Goal: Information Seeking & Learning: Learn about a topic

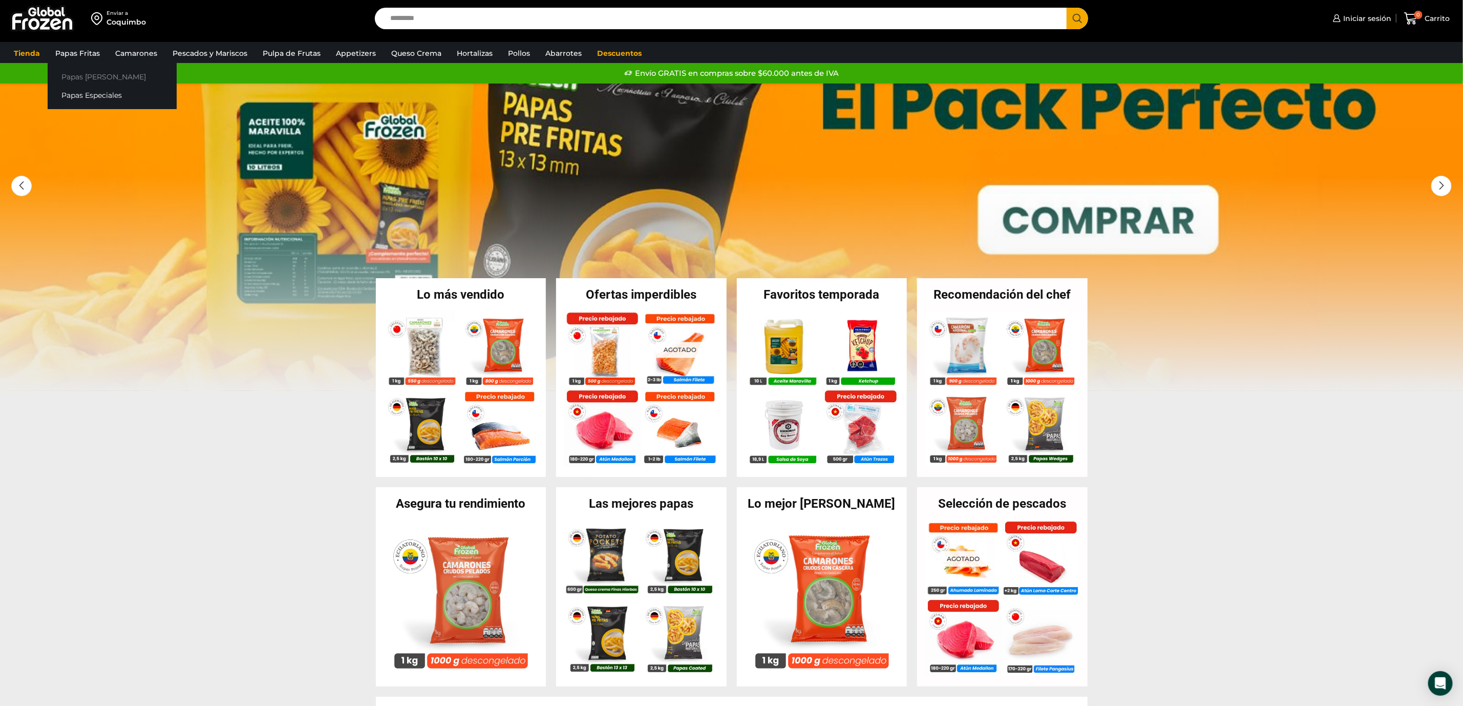
click at [90, 78] on link "Papas [PERSON_NAME]" at bounding box center [112, 76] width 129 height 19
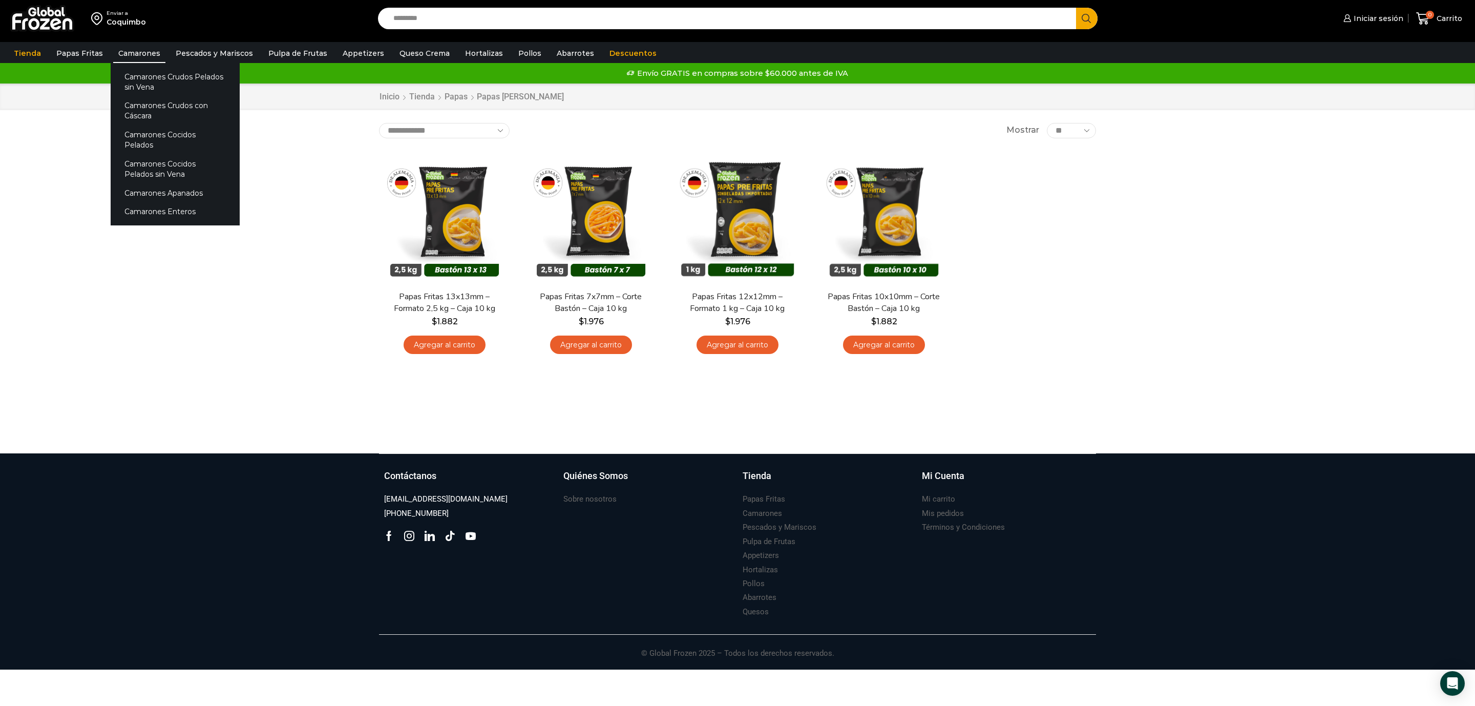
click at [140, 47] on link "Camarones" at bounding box center [139, 53] width 52 height 19
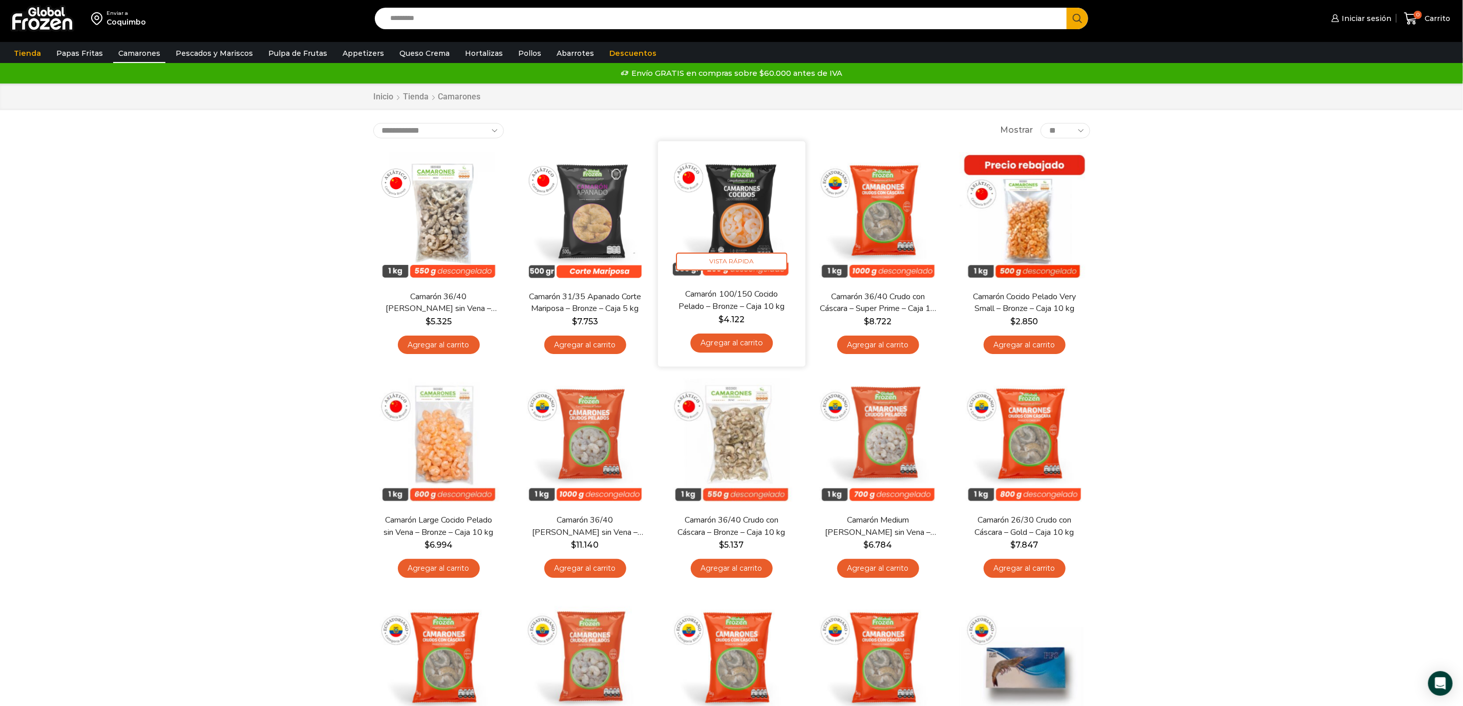
click at [753, 217] on img at bounding box center [732, 215] width 132 height 132
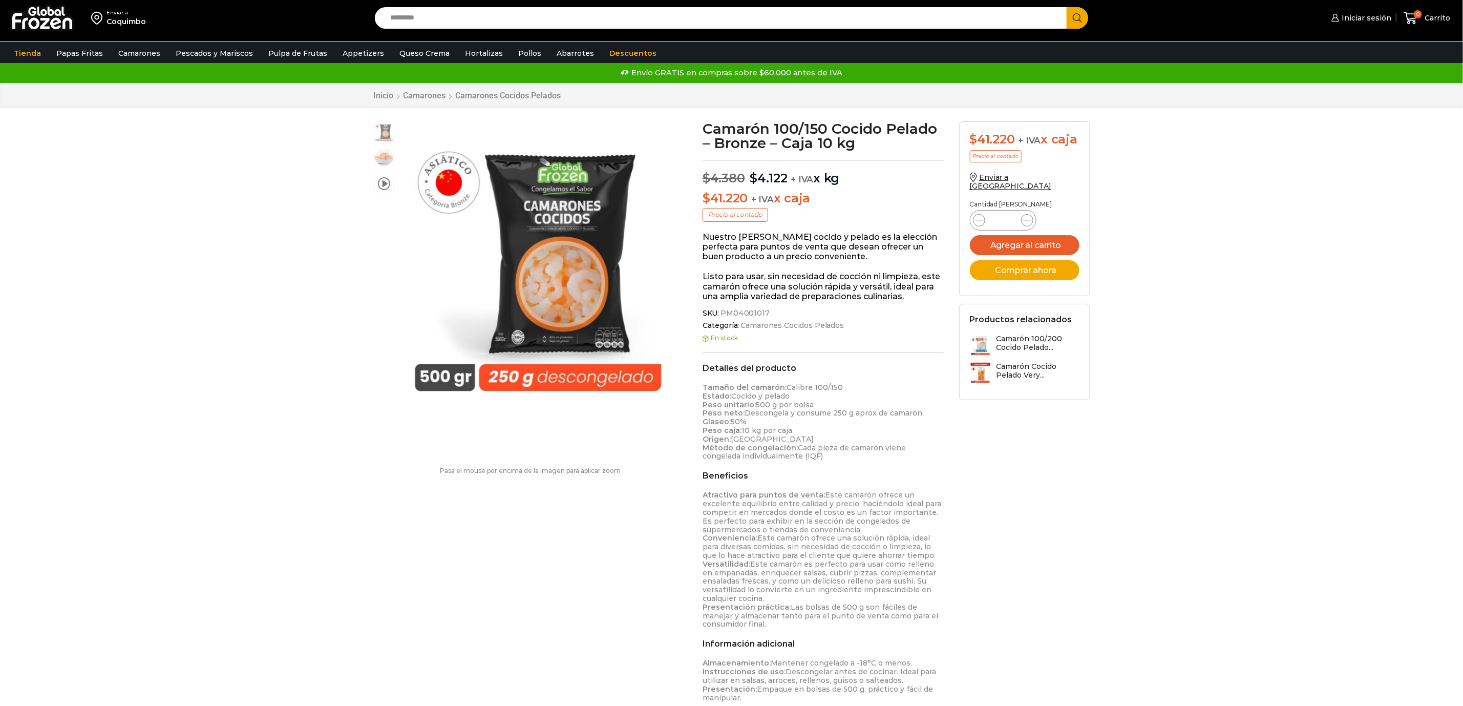
scroll to position [1, 0]
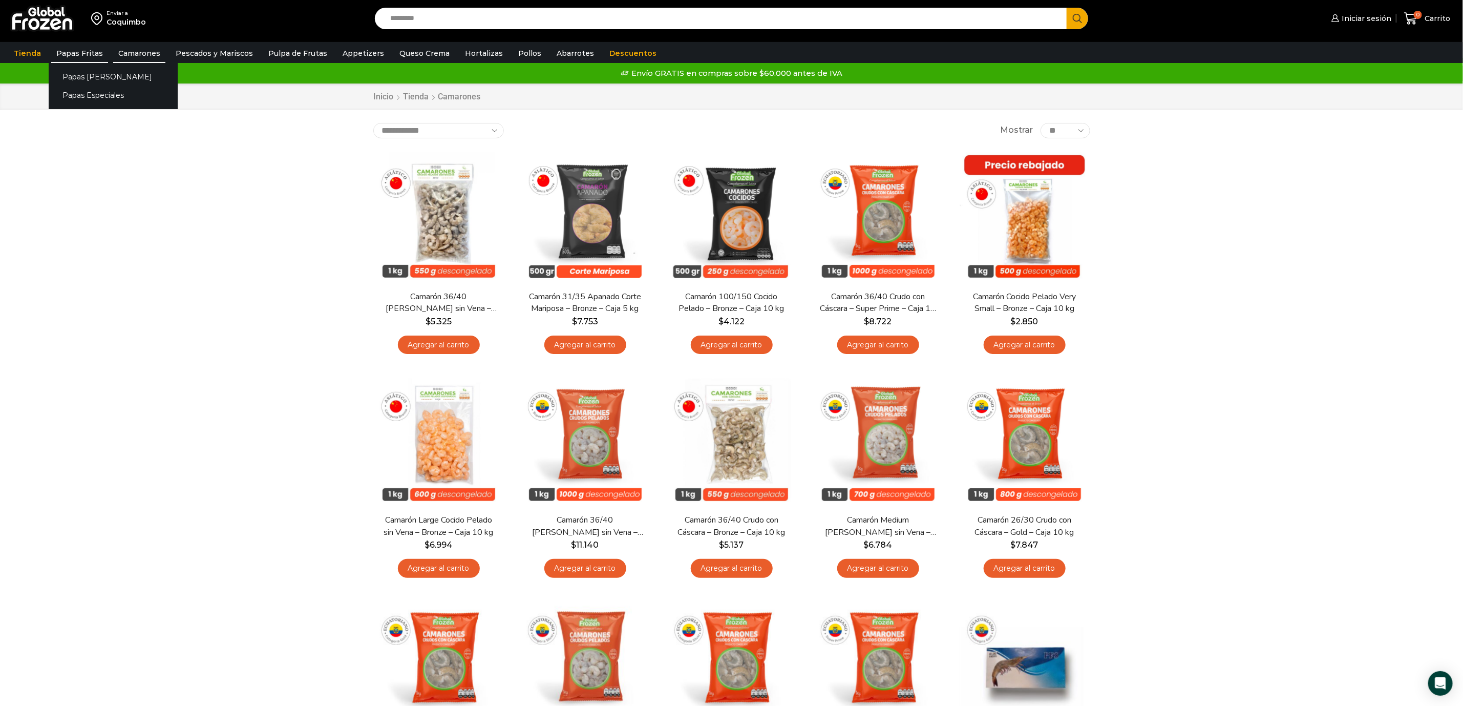
click at [70, 53] on link "Papas Fritas" at bounding box center [79, 53] width 57 height 19
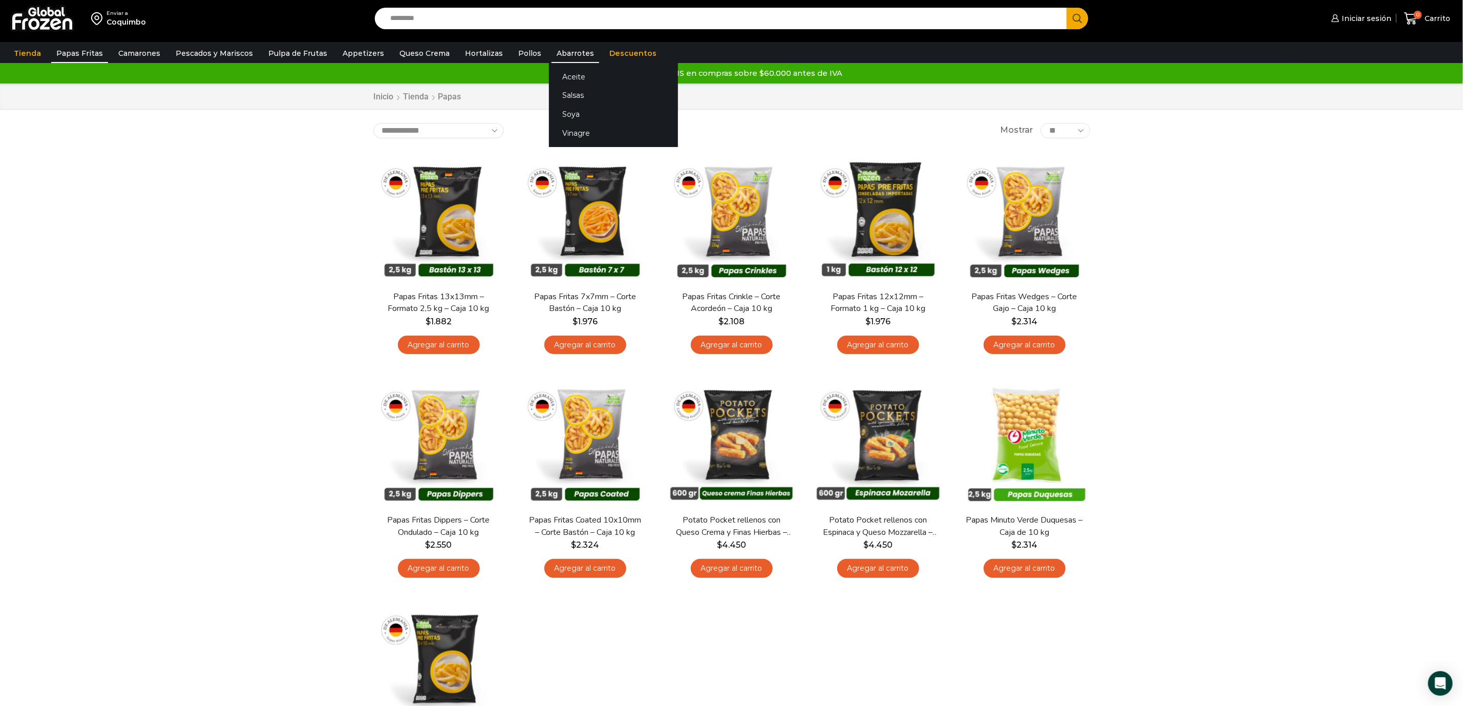
click at [552, 55] on link "Abarrotes" at bounding box center [576, 53] width 48 height 19
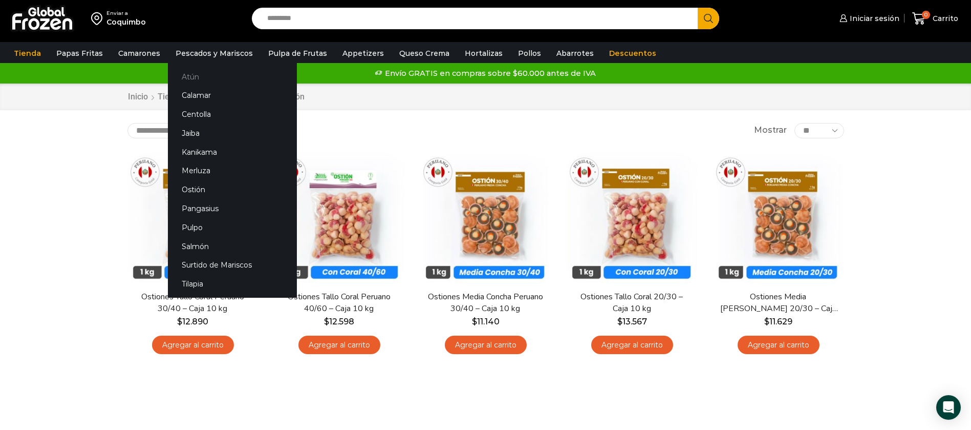
click at [185, 73] on link "Atún" at bounding box center [232, 76] width 129 height 19
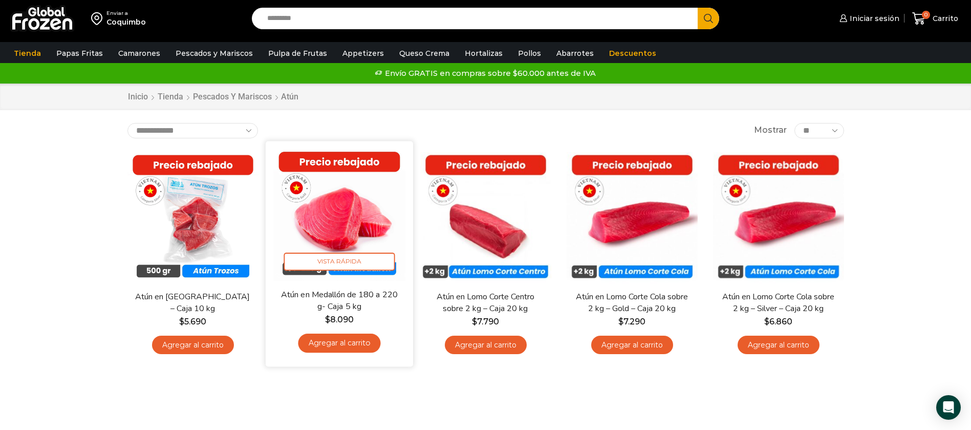
click at [340, 213] on img at bounding box center [339, 215] width 132 height 132
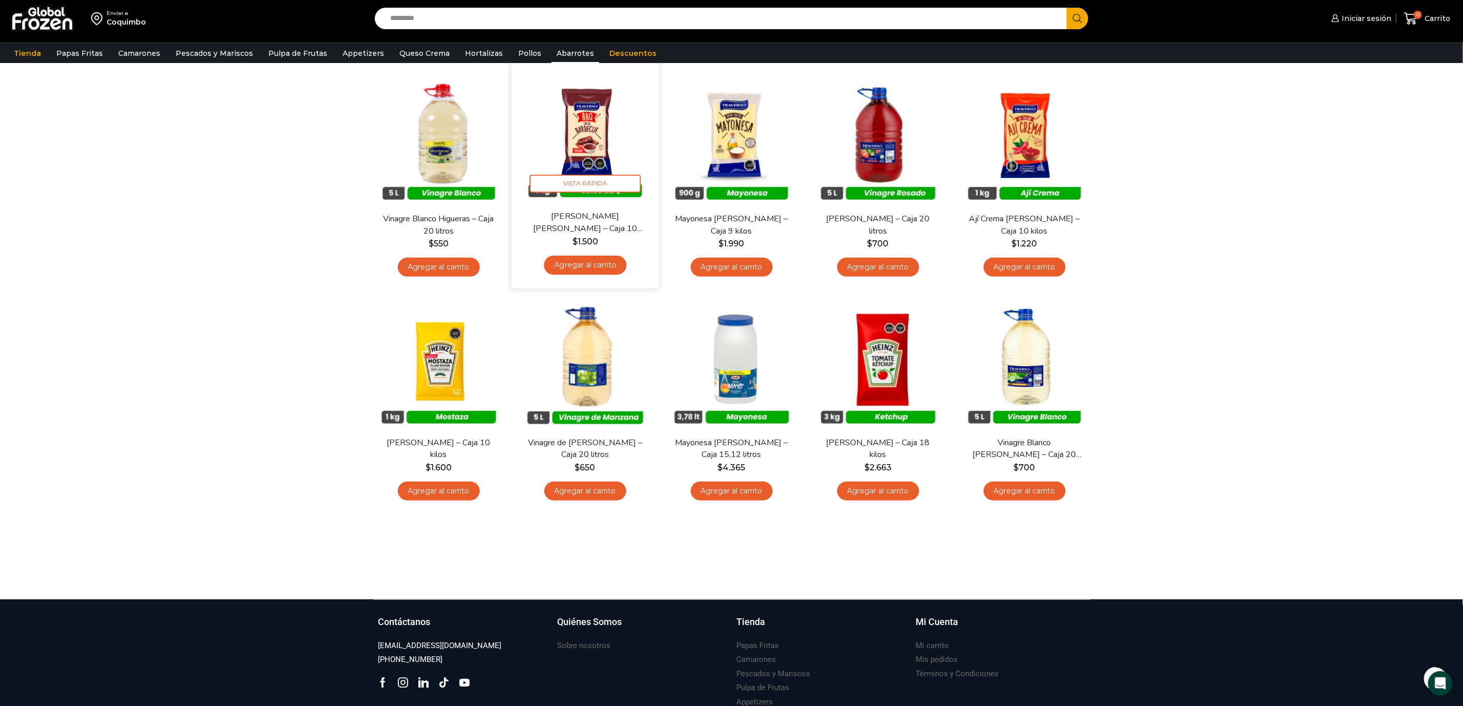
scroll to position [307, 0]
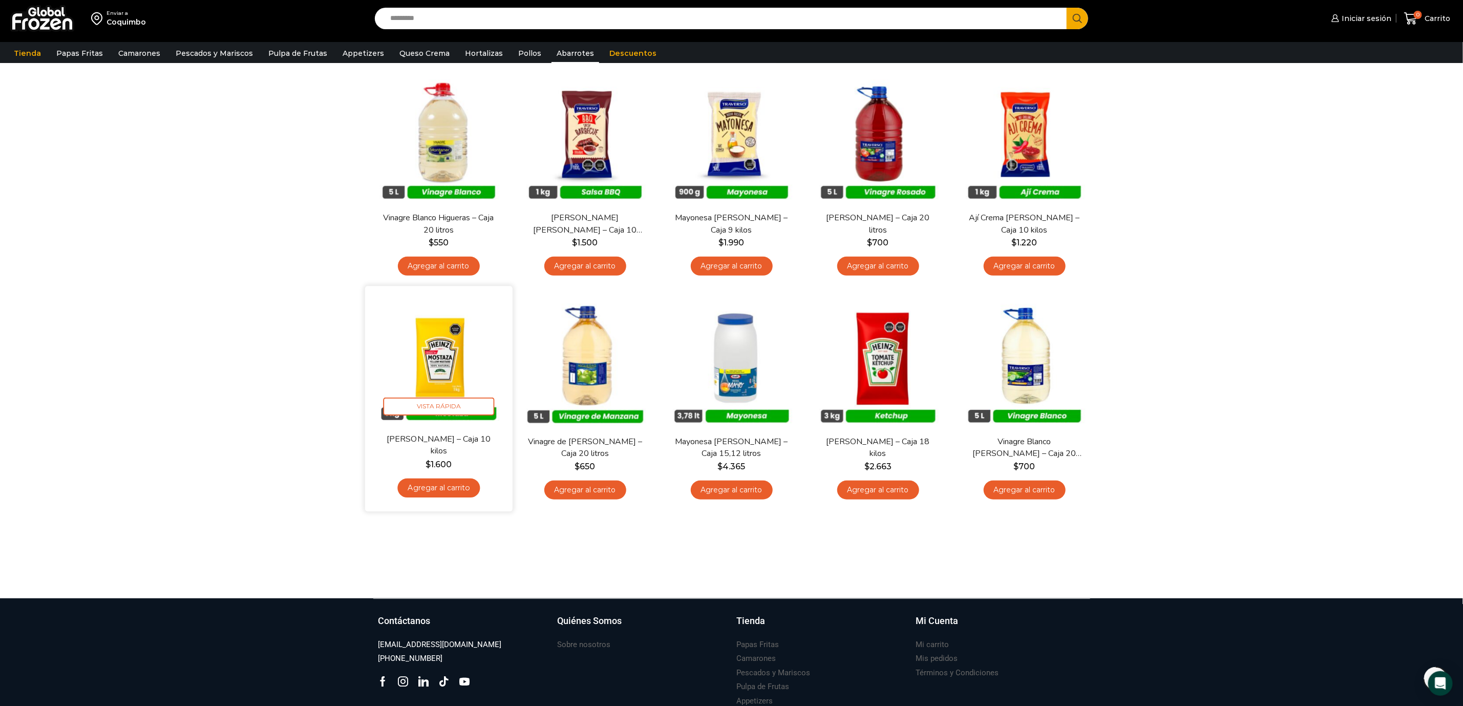
click at [451, 382] on img at bounding box center [439, 360] width 132 height 132
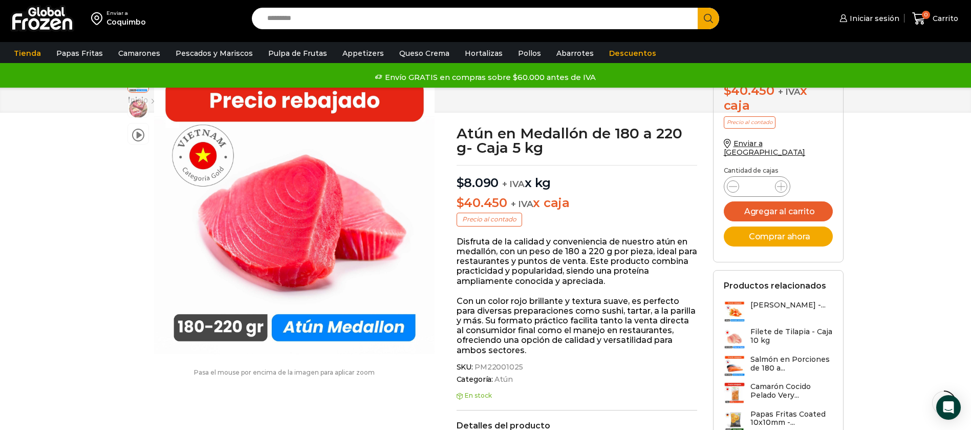
scroll to position [1, 0]
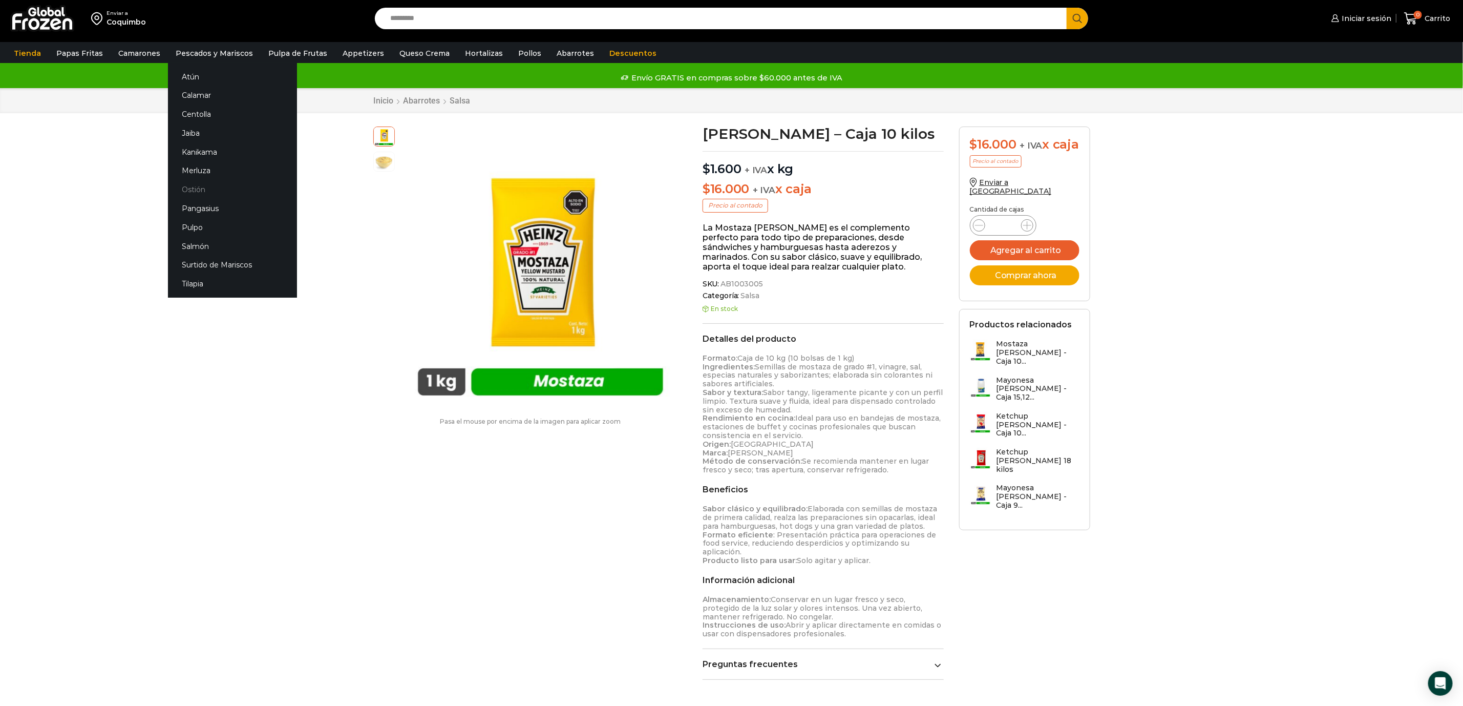
click at [185, 191] on link "Ostión" at bounding box center [232, 189] width 129 height 19
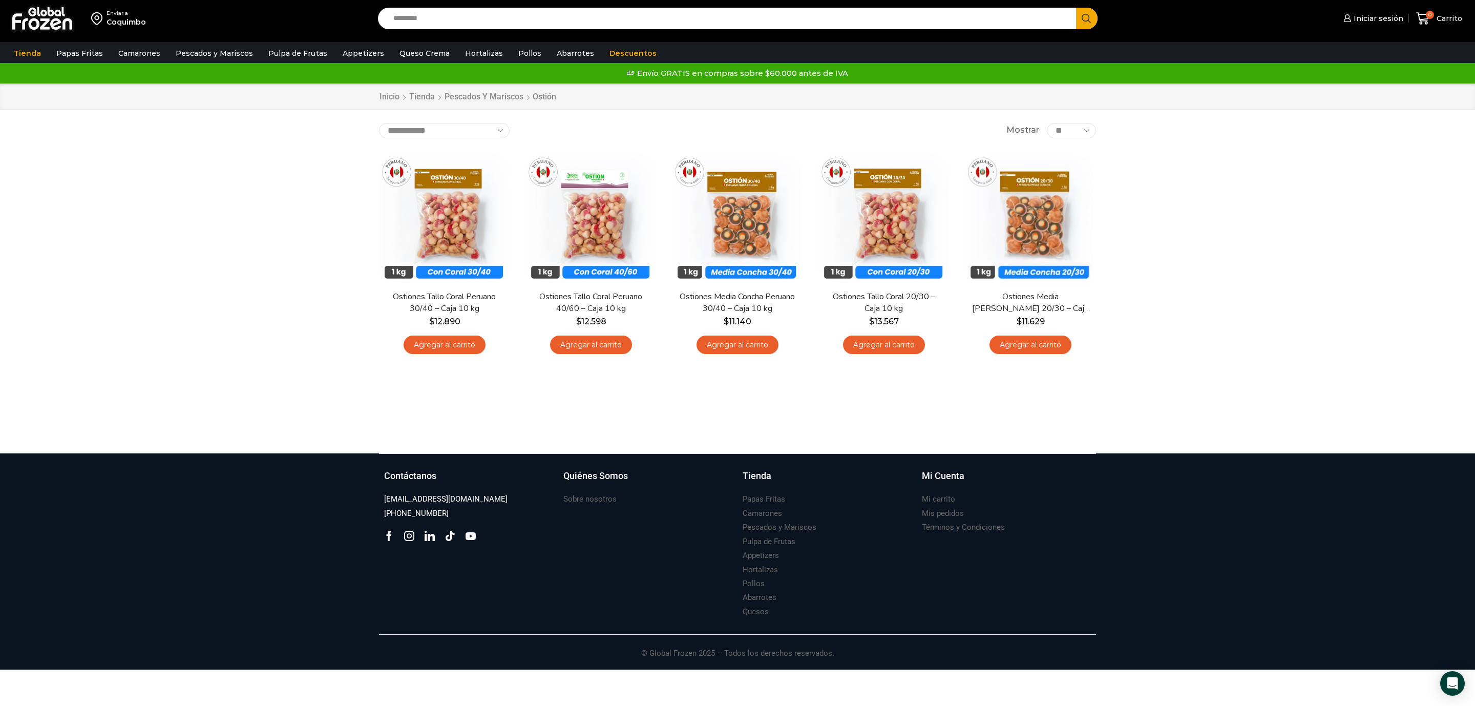
click at [318, 317] on div "Enviar a Coquimbo Search input Search Iniciar sesión" at bounding box center [737, 226] width 1475 height 453
